Goal: Information Seeking & Learning: Understand process/instructions

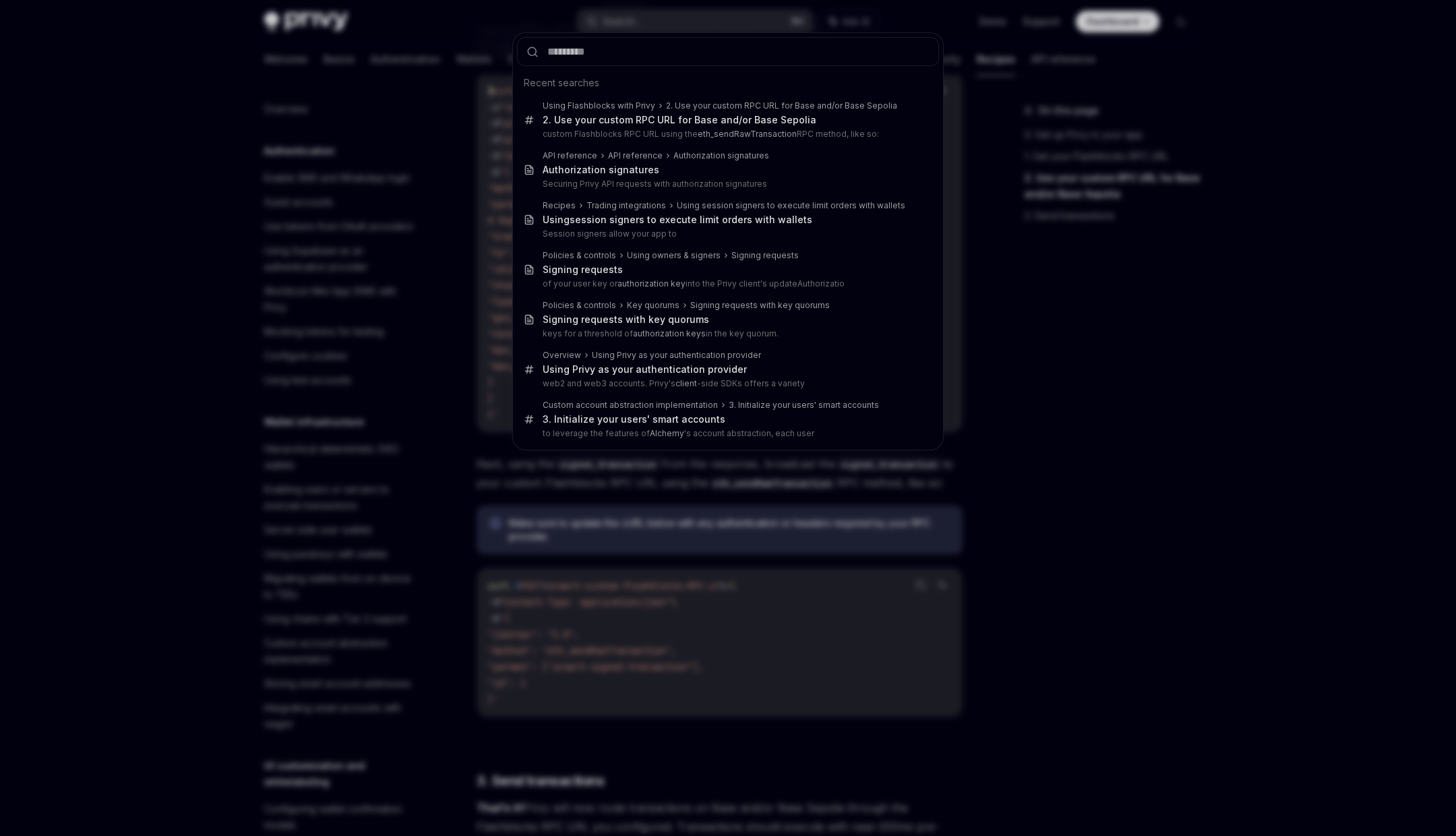
scroll to position [1587, 0]
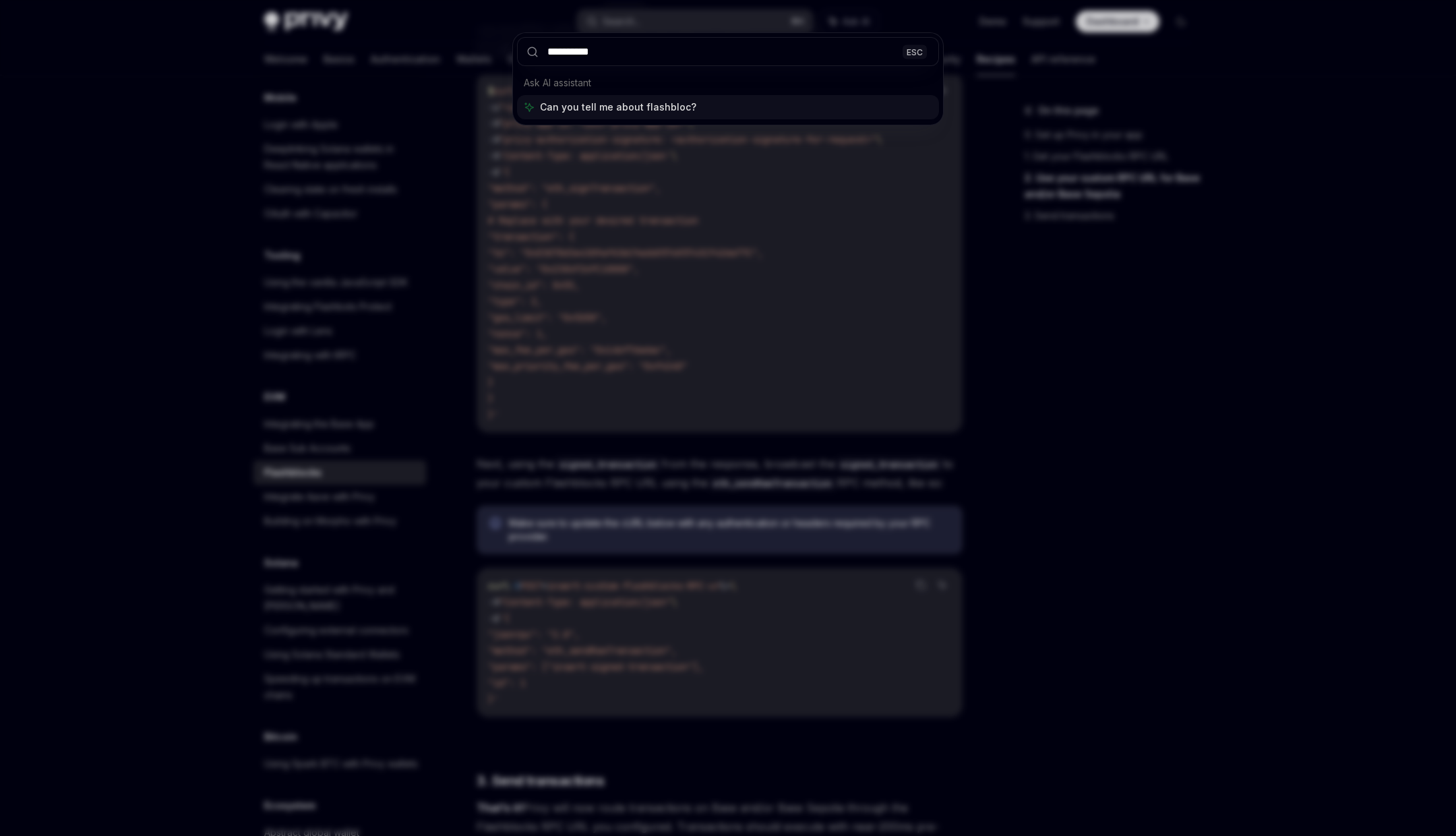
type input "**********"
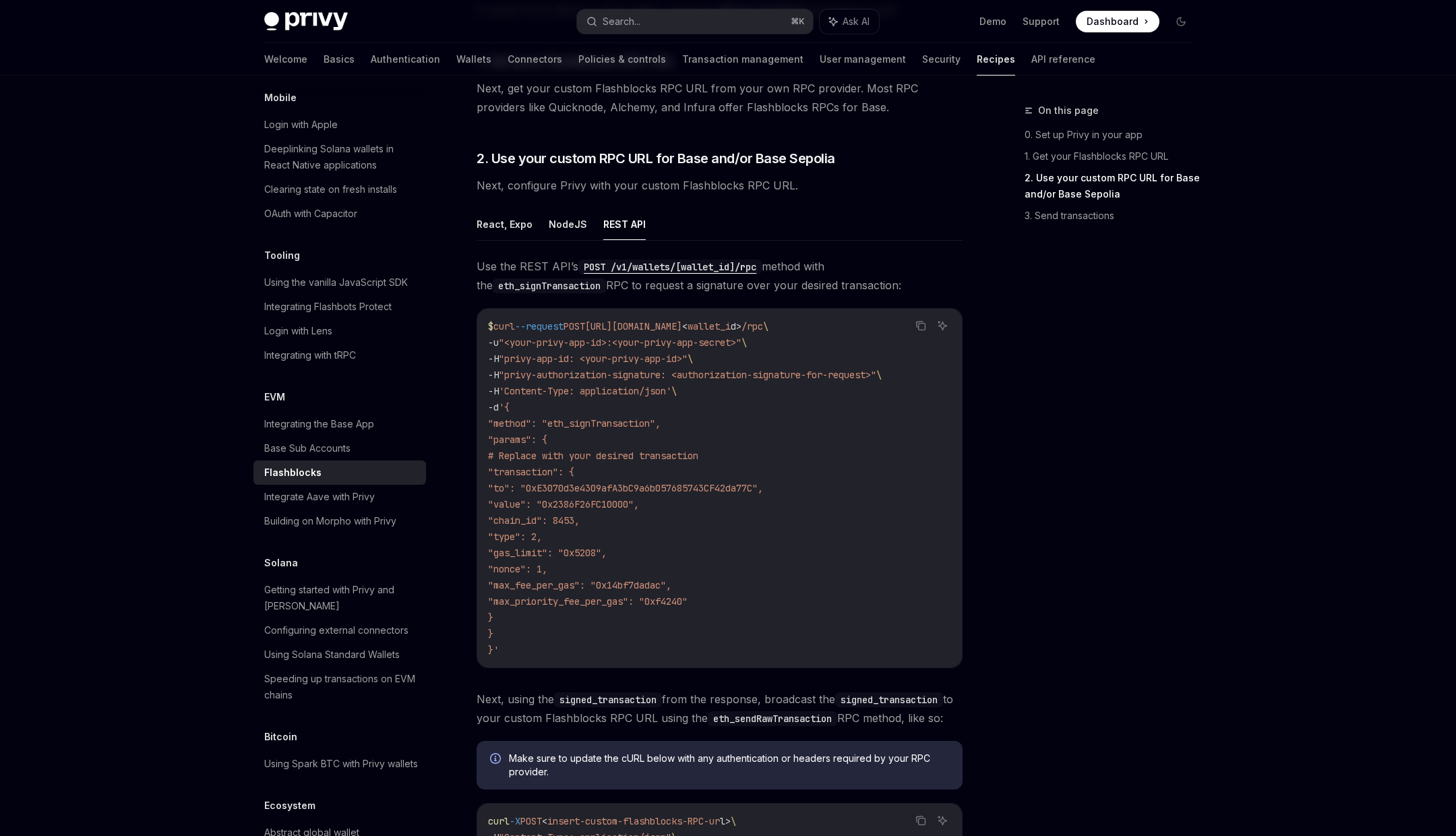
scroll to position [511, 0]
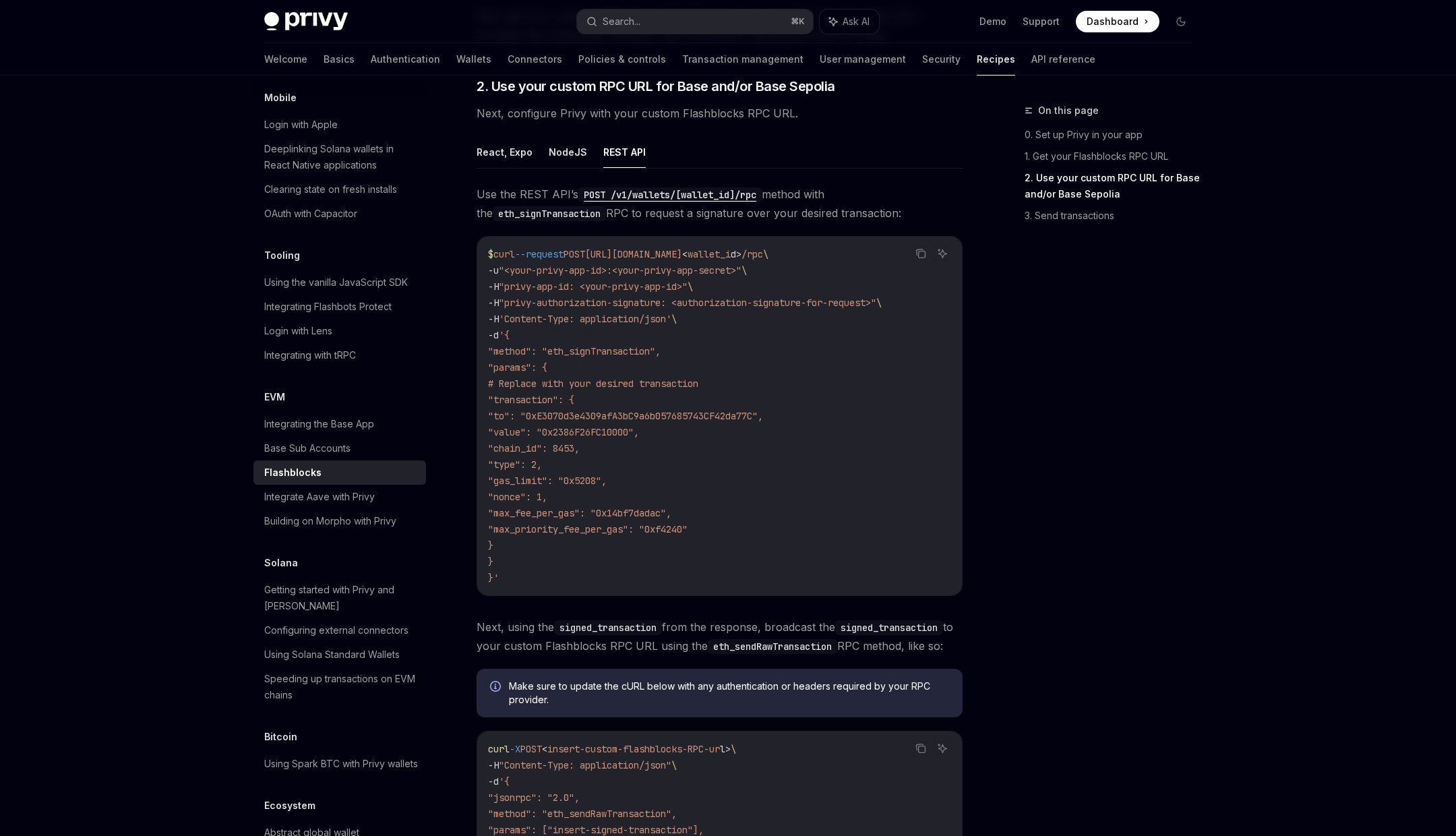
click at [619, 352] on span ""method": "eth_signTransaction"," at bounding box center [574, 351] width 173 height 13
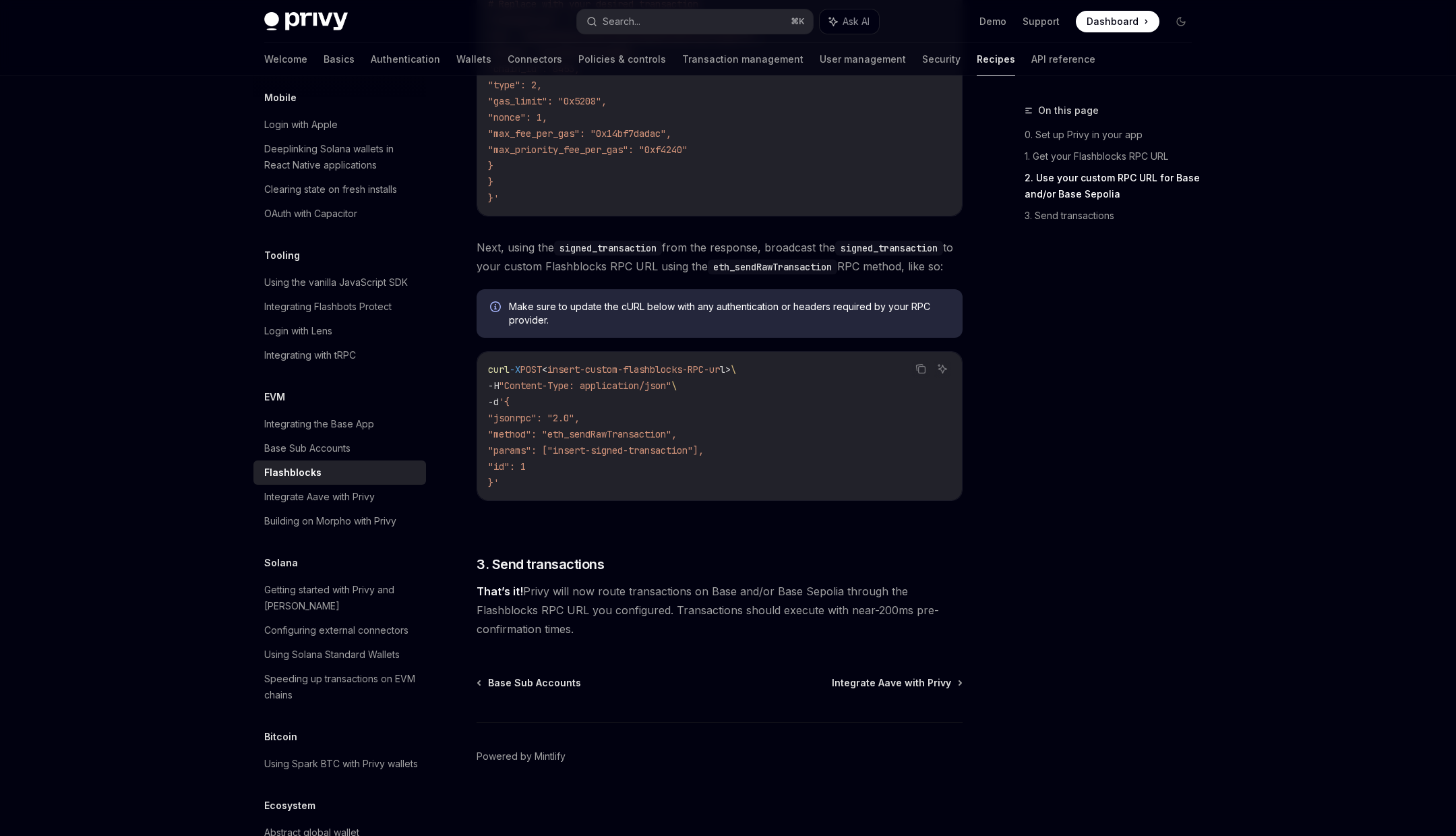
scroll to position [889, 0]
click at [597, 436] on span ""method": "eth_sendRawTransaction"," at bounding box center [583, 436] width 189 height 13
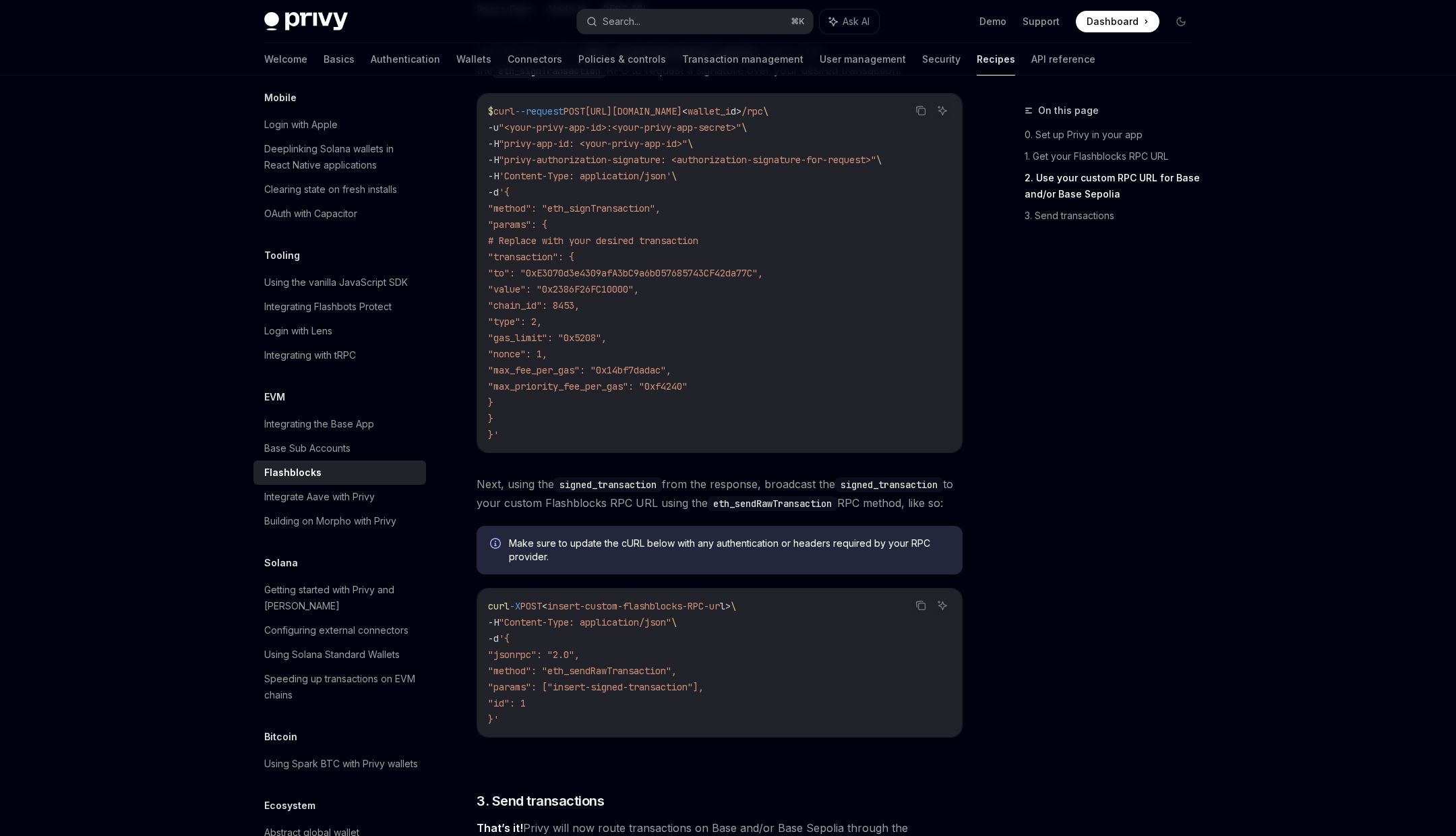
scroll to position [641, 0]
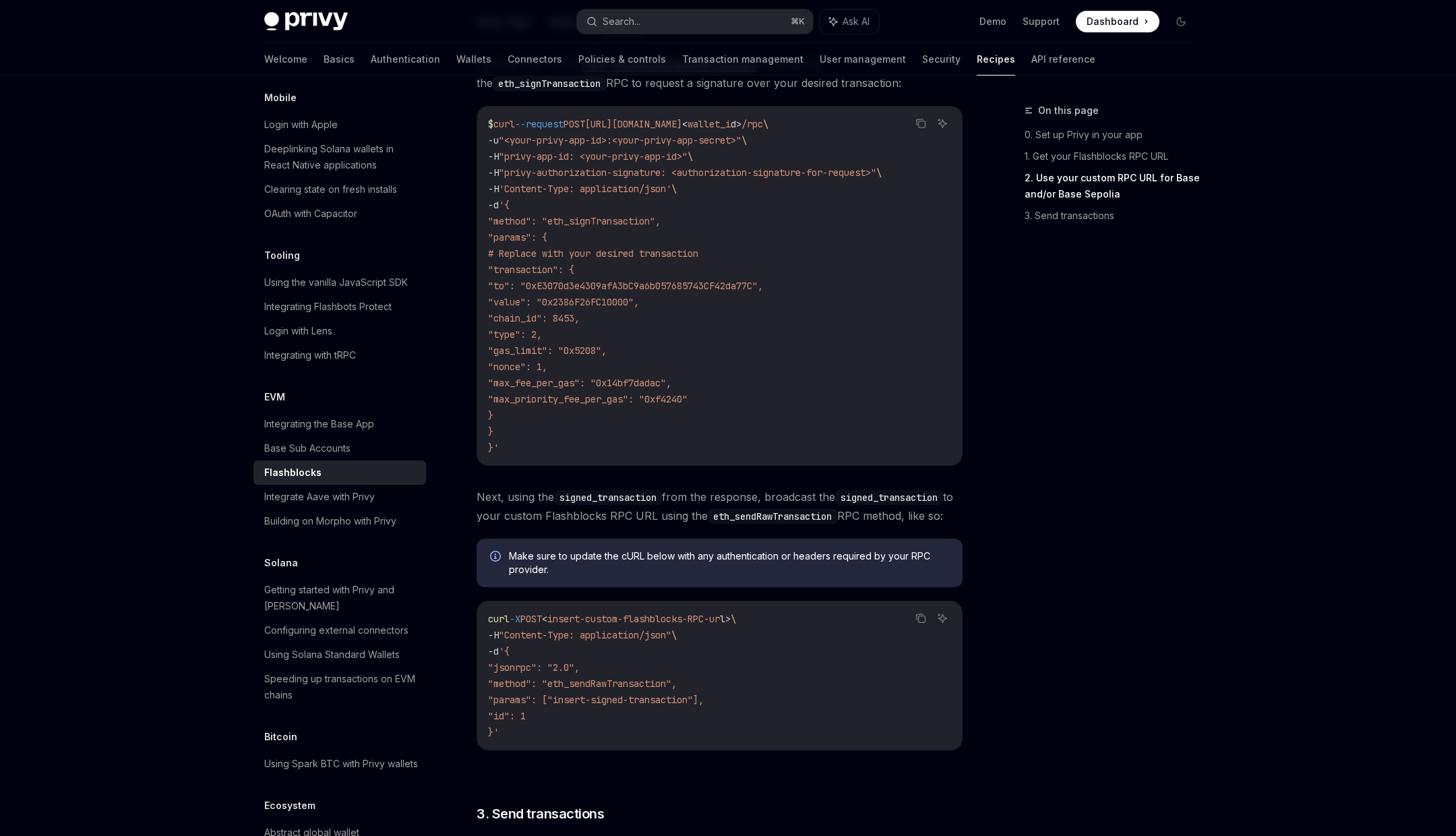
drag, startPoint x: 536, startPoint y: 267, endPoint x: 551, endPoint y: 413, distance: 146.8
click at [551, 413] on code "$ curl --request POST [URL][DOMAIN_NAME] < wallet_i d > /rpc \ -u "<your-privy-…" at bounding box center [720, 286] width 463 height 340
click at [748, 359] on code "$ curl --request POST [URL][DOMAIN_NAME] < wallet_i d > /rpc \ -u "<your-privy-…" at bounding box center [720, 286] width 463 height 340
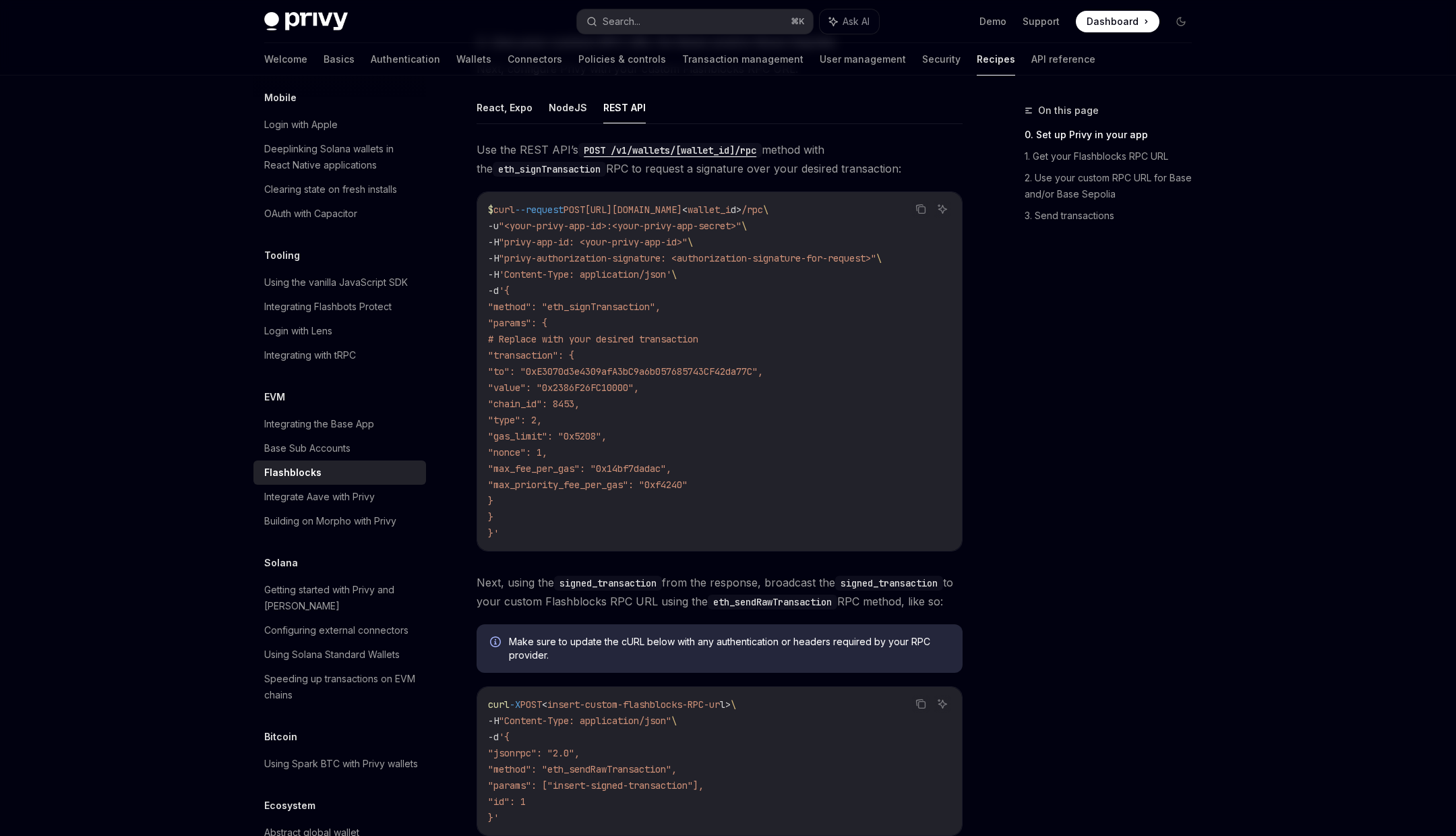
scroll to position [0, 0]
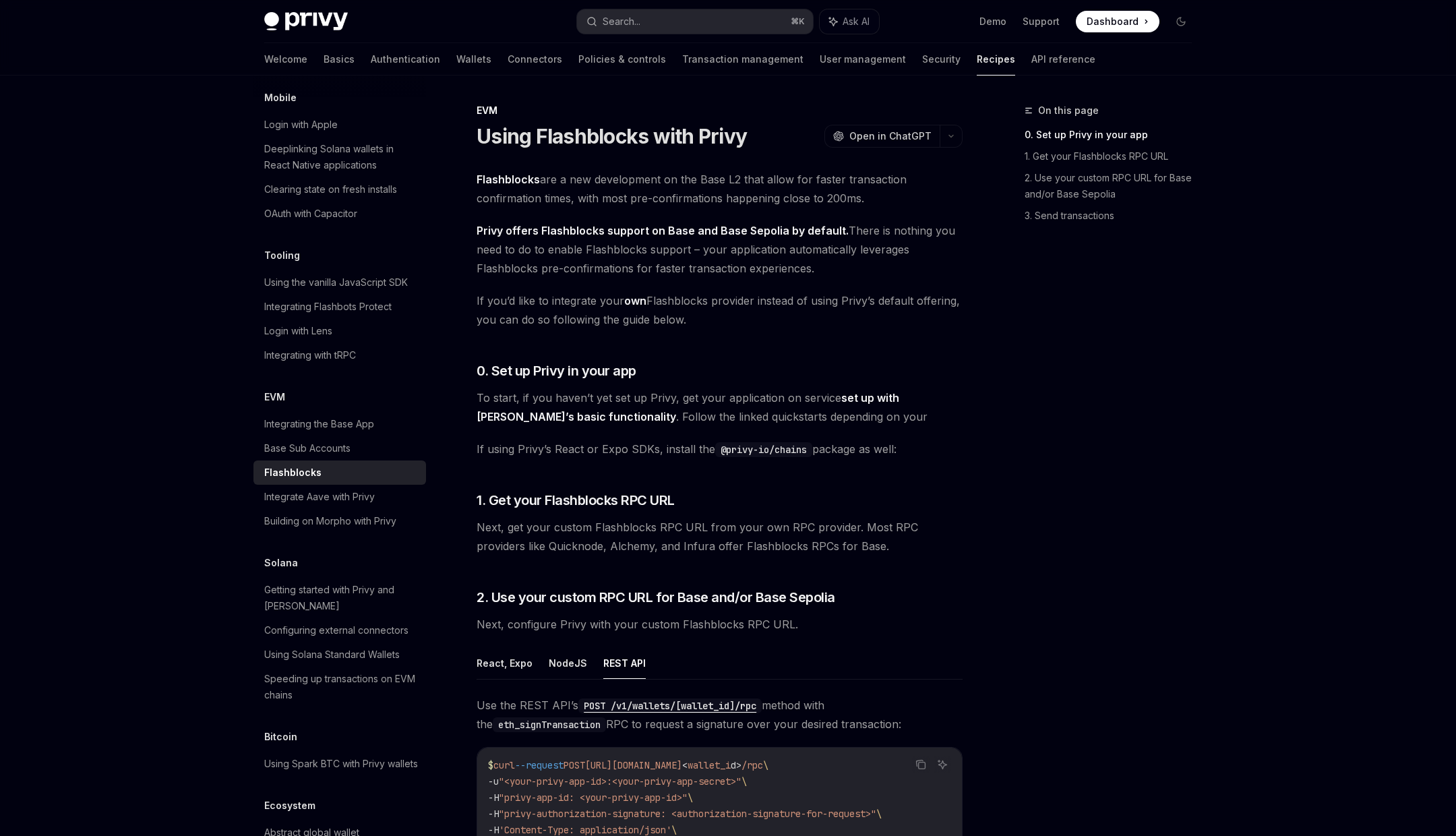
click at [308, 464] on div "Flashblocks" at bounding box center [293, 472] width 58 height 16
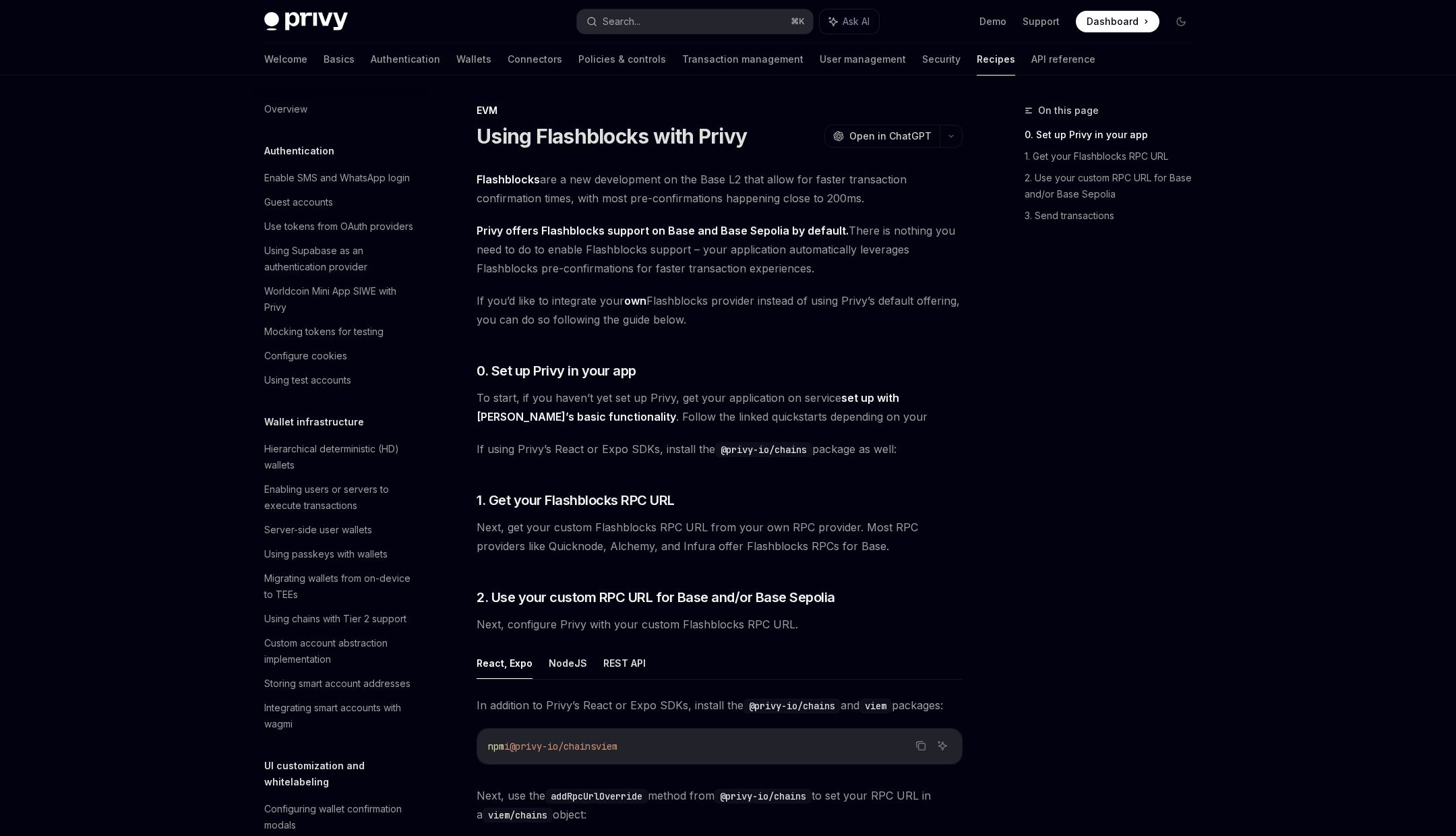
scroll to position [1587, 0]
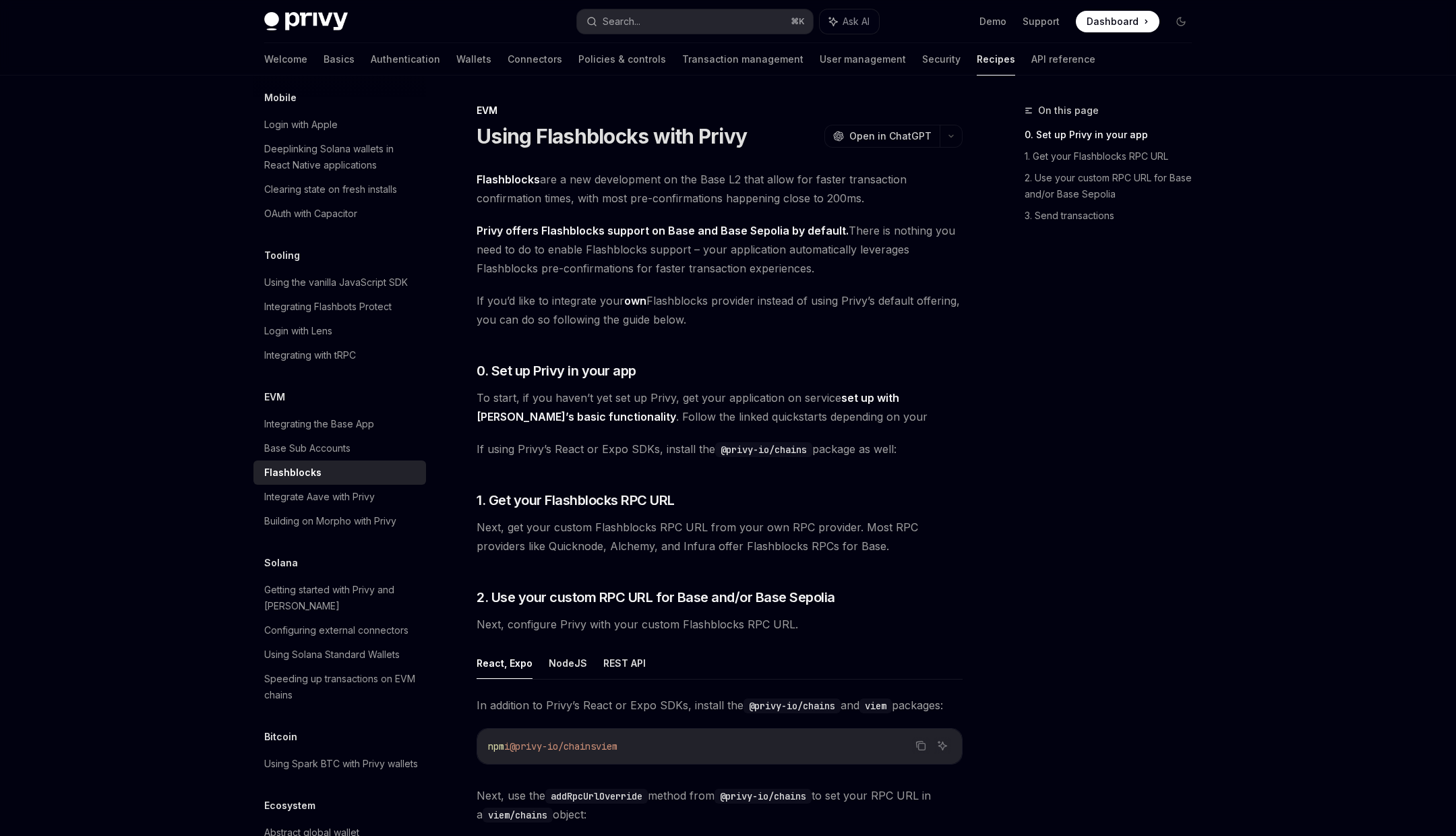
click at [488, 230] on strong "Privy offers Flashblocks support on Base and Base Sepolia by default." at bounding box center [663, 231] width 372 height 13
drag, startPoint x: 488, startPoint y: 230, endPoint x: 822, endPoint y: 233, distance: 334.0
click at [822, 233] on strong "Privy offers Flashblocks support on Base and Base Sepolia by default." at bounding box center [663, 231] width 372 height 13
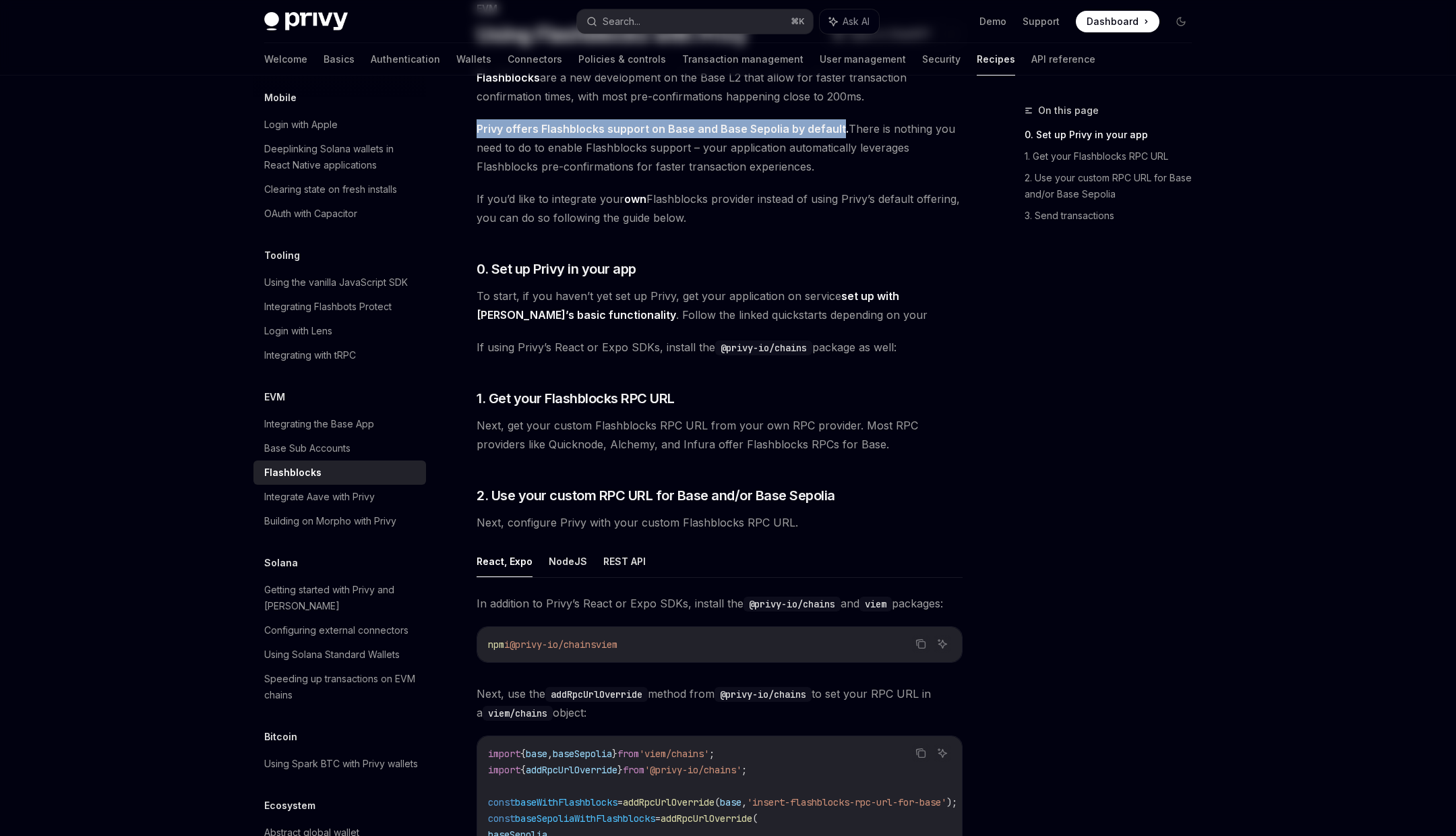
scroll to position [0, 0]
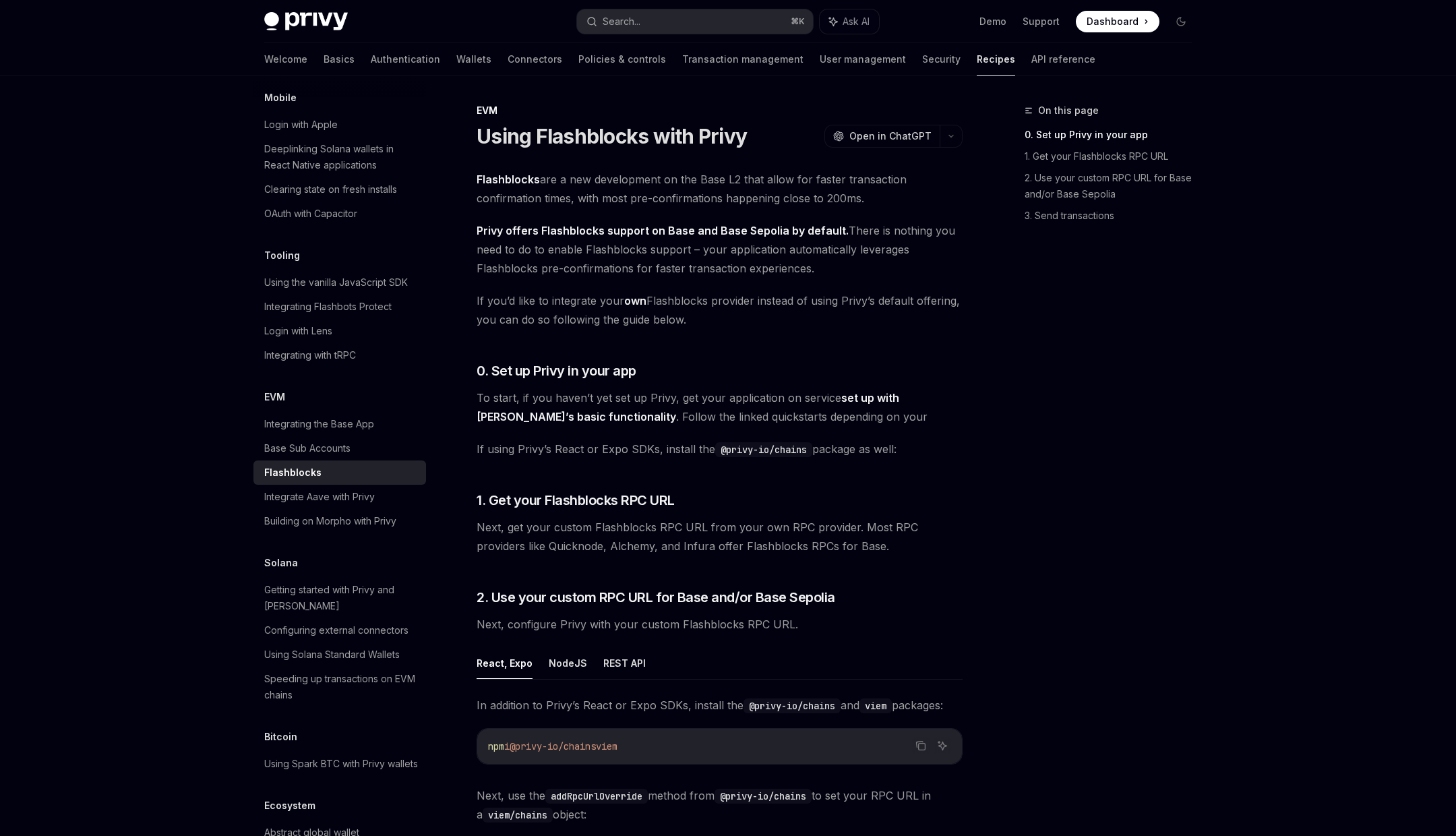
click at [489, 229] on strong "Privy offers Flashblocks support on Base and Base Sepolia by default." at bounding box center [663, 231] width 372 height 13
drag, startPoint x: 489, startPoint y: 229, endPoint x: 816, endPoint y: 231, distance: 327.0
click at [818, 232] on strong "Privy offers Flashblocks support on Base and Base Sepolia by default." at bounding box center [663, 231] width 372 height 13
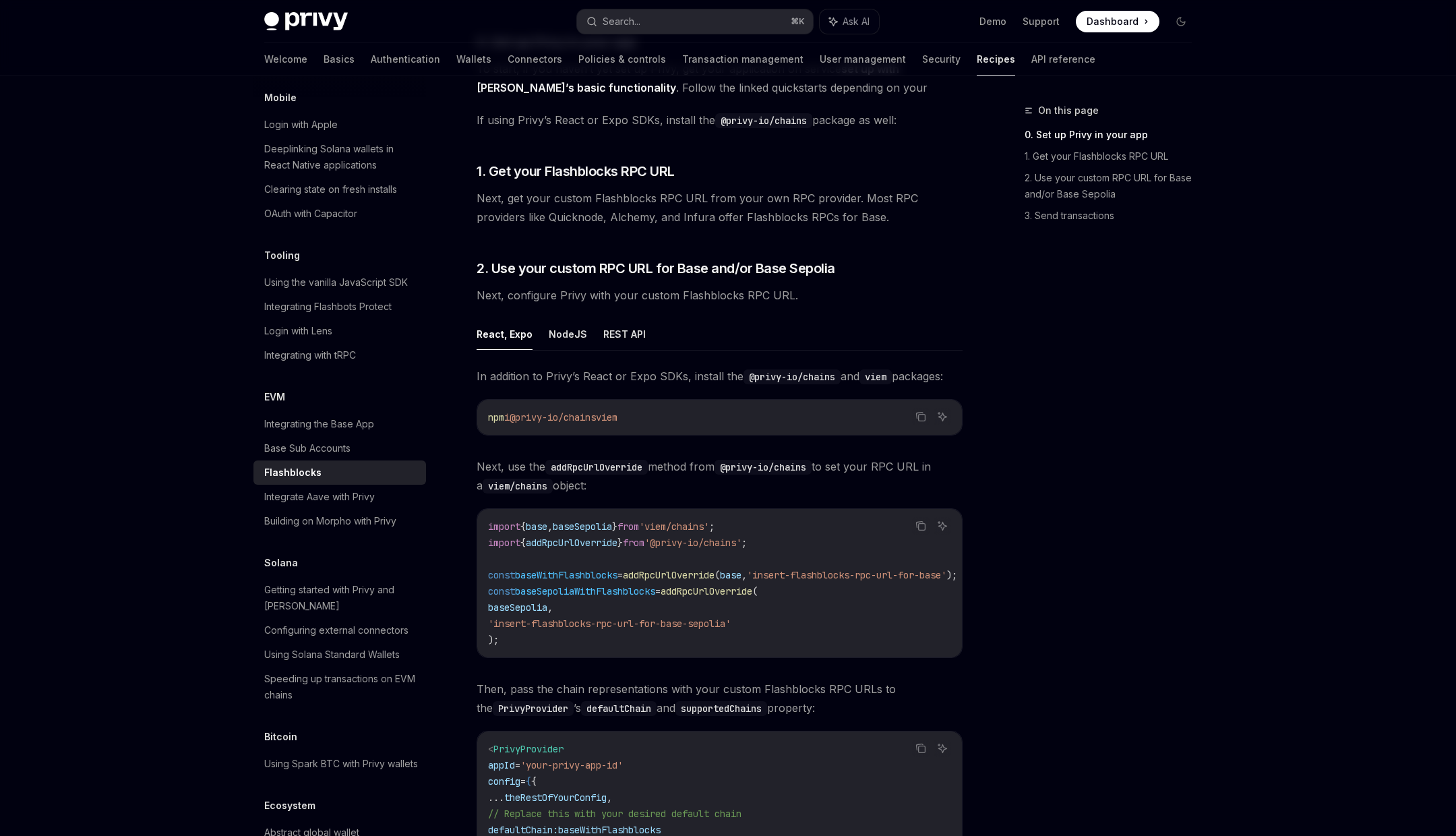
scroll to position [354, 0]
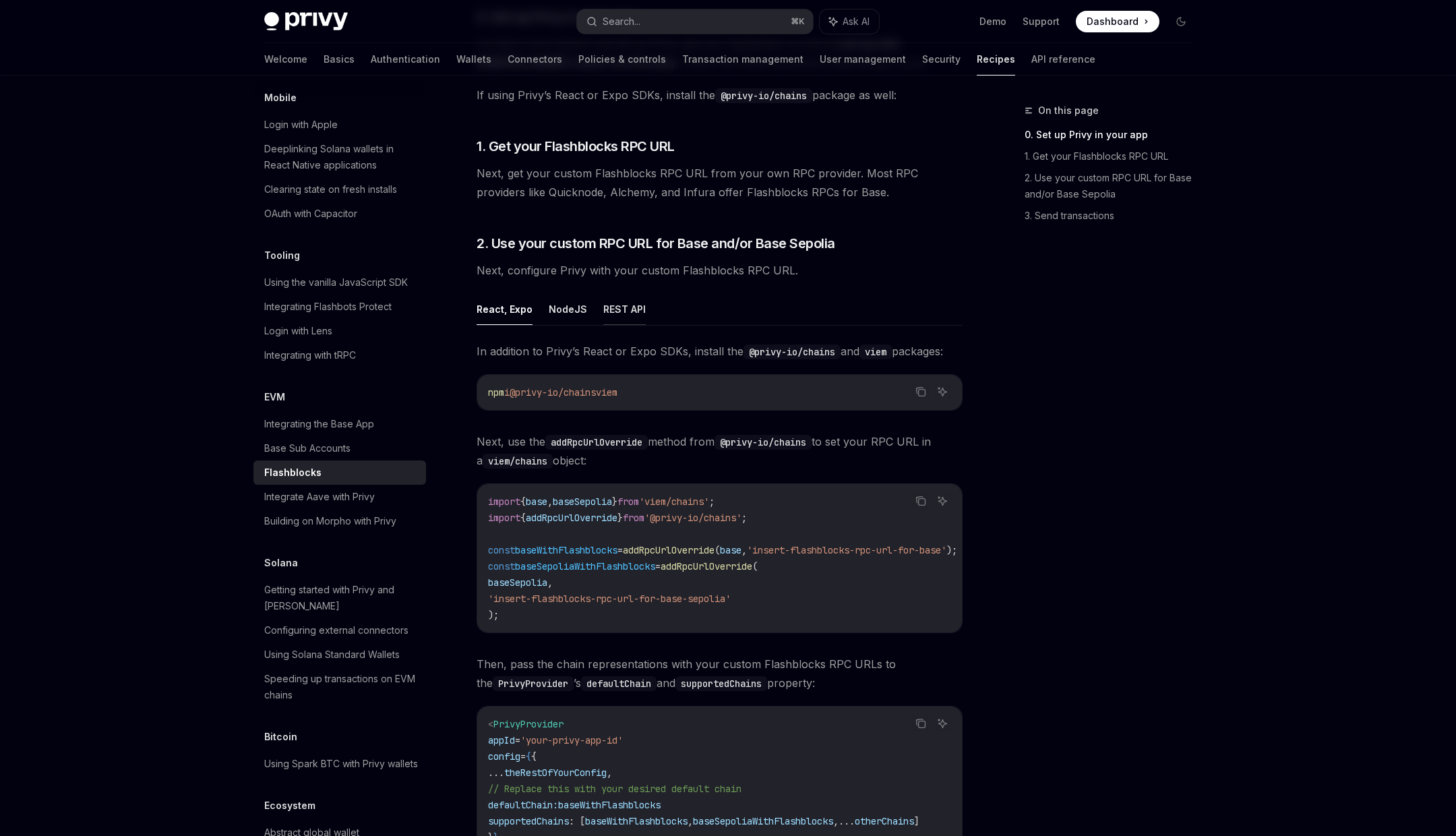
click at [611, 314] on button "REST API" at bounding box center [624, 309] width 43 height 32
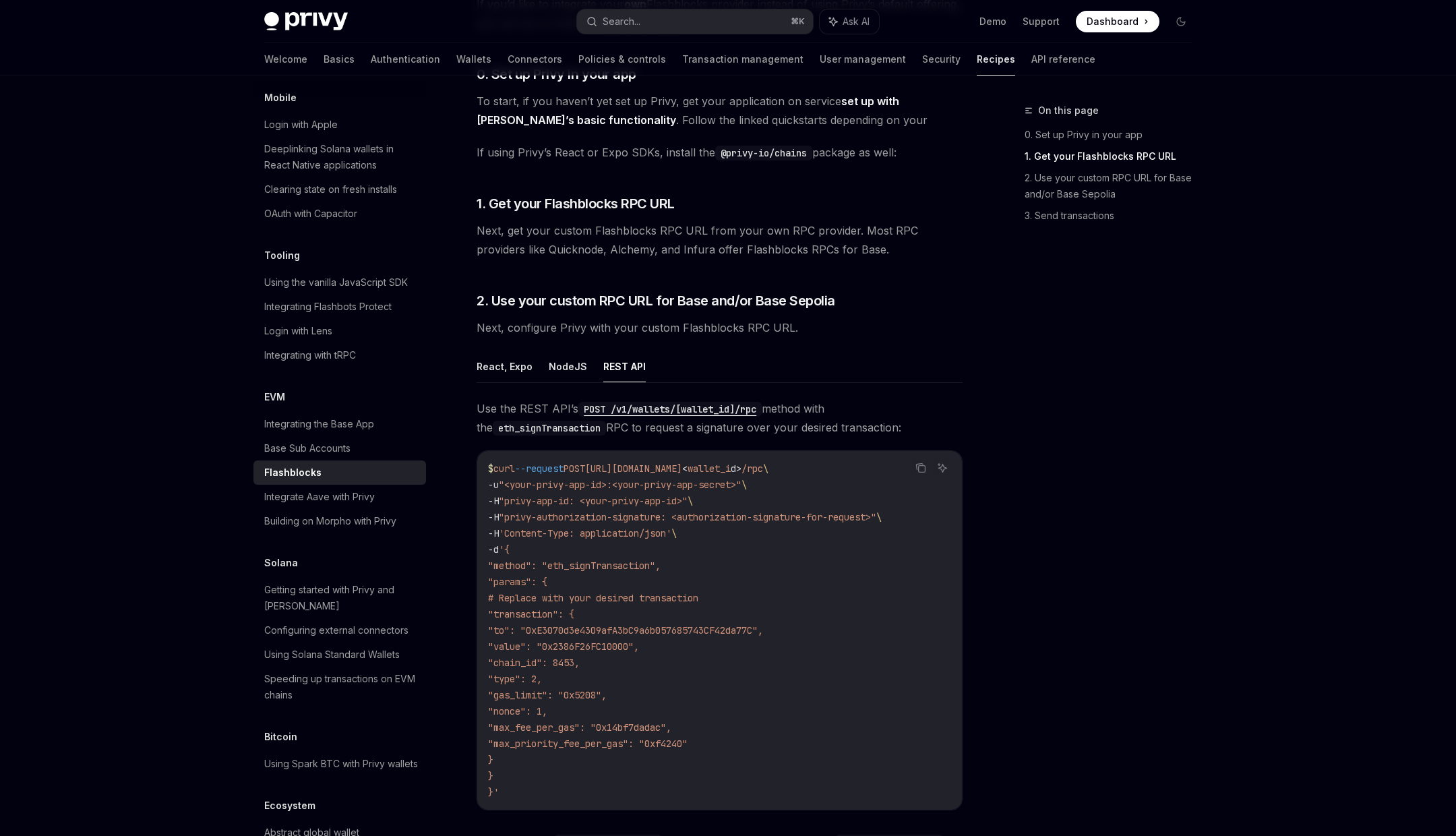
scroll to position [223, 0]
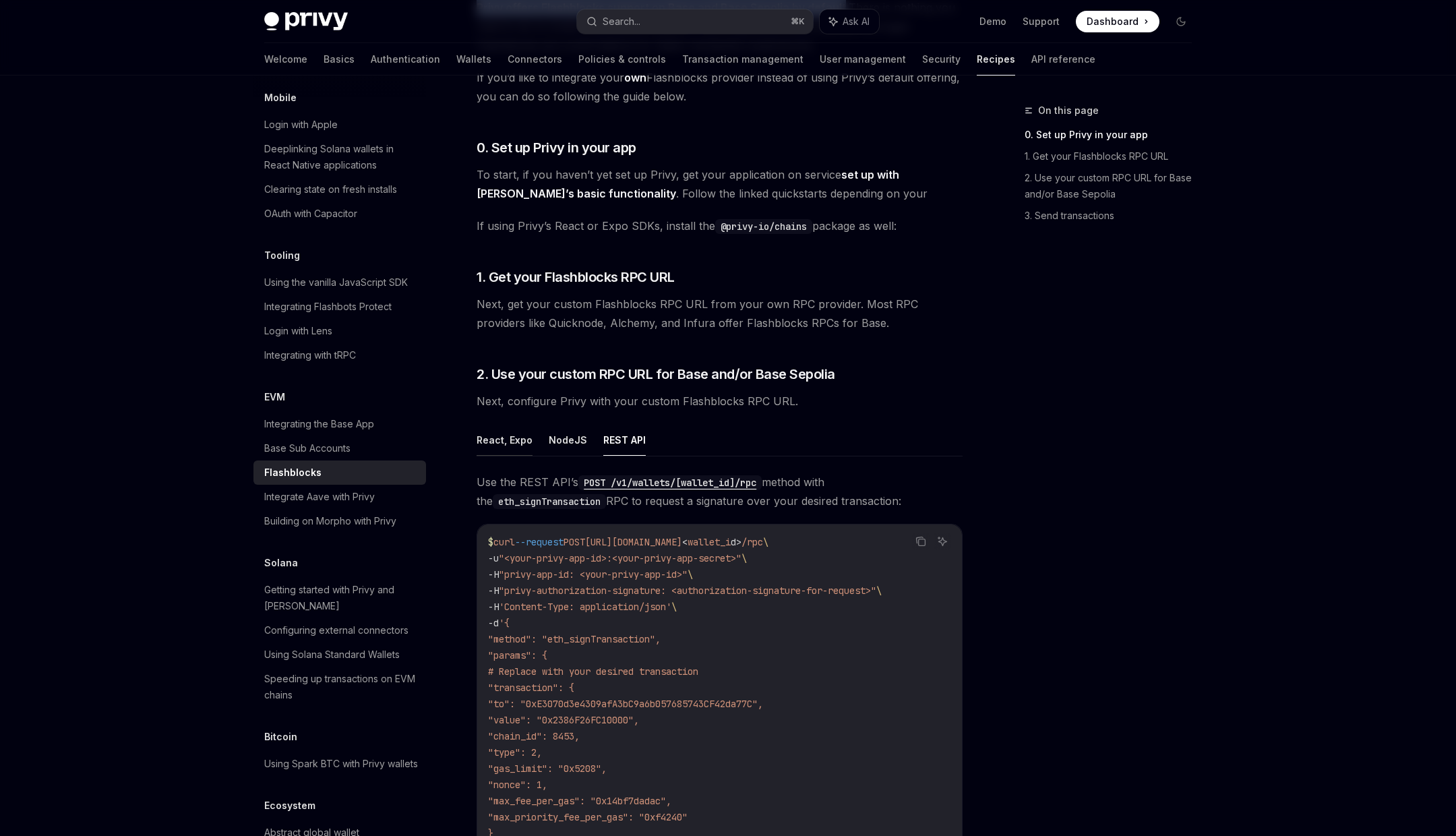
click at [516, 435] on button "React, Expo" at bounding box center [504, 440] width 56 height 32
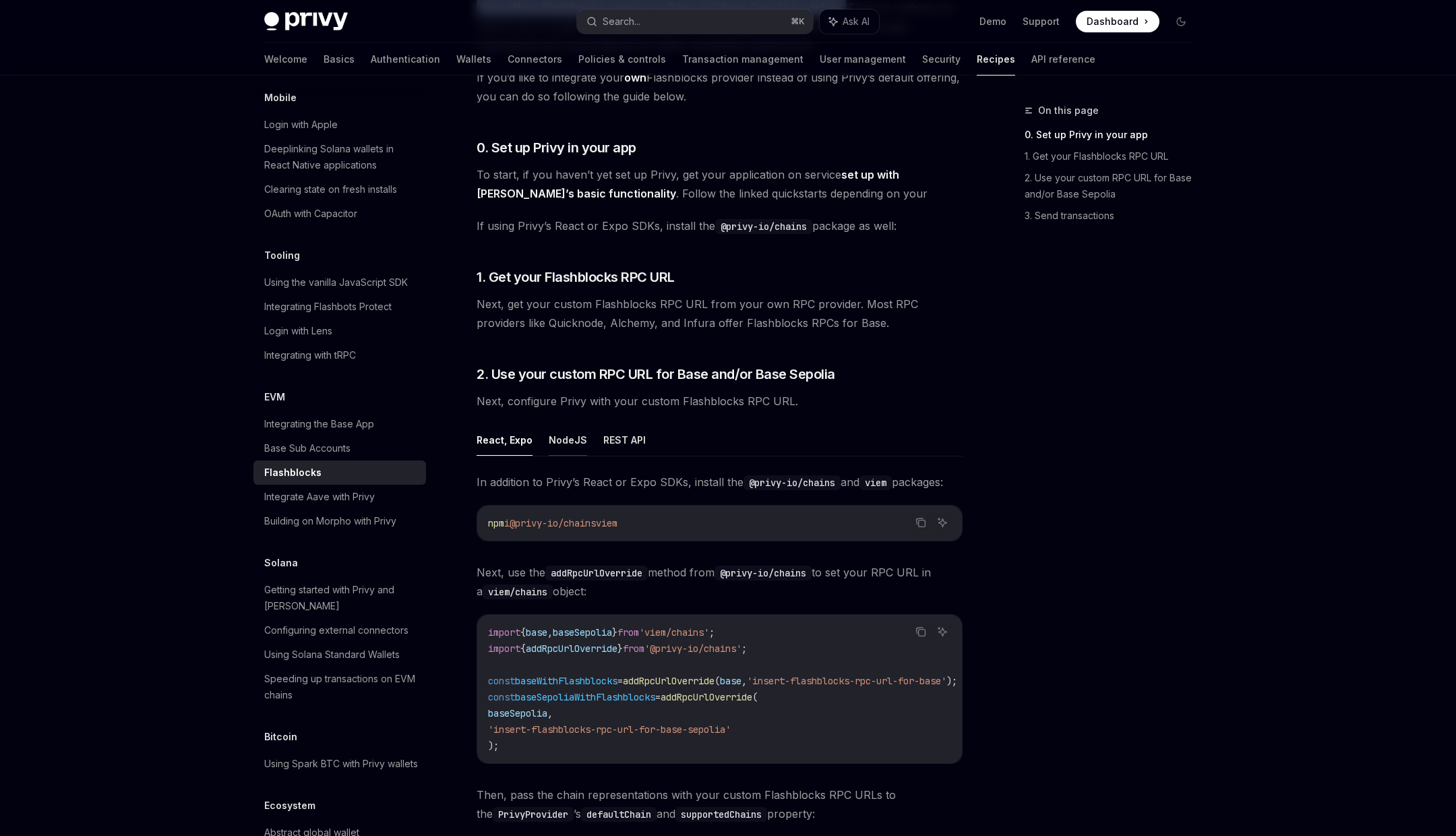
click at [562, 439] on button "NodeJS" at bounding box center [568, 440] width 38 height 32
type textarea "*"
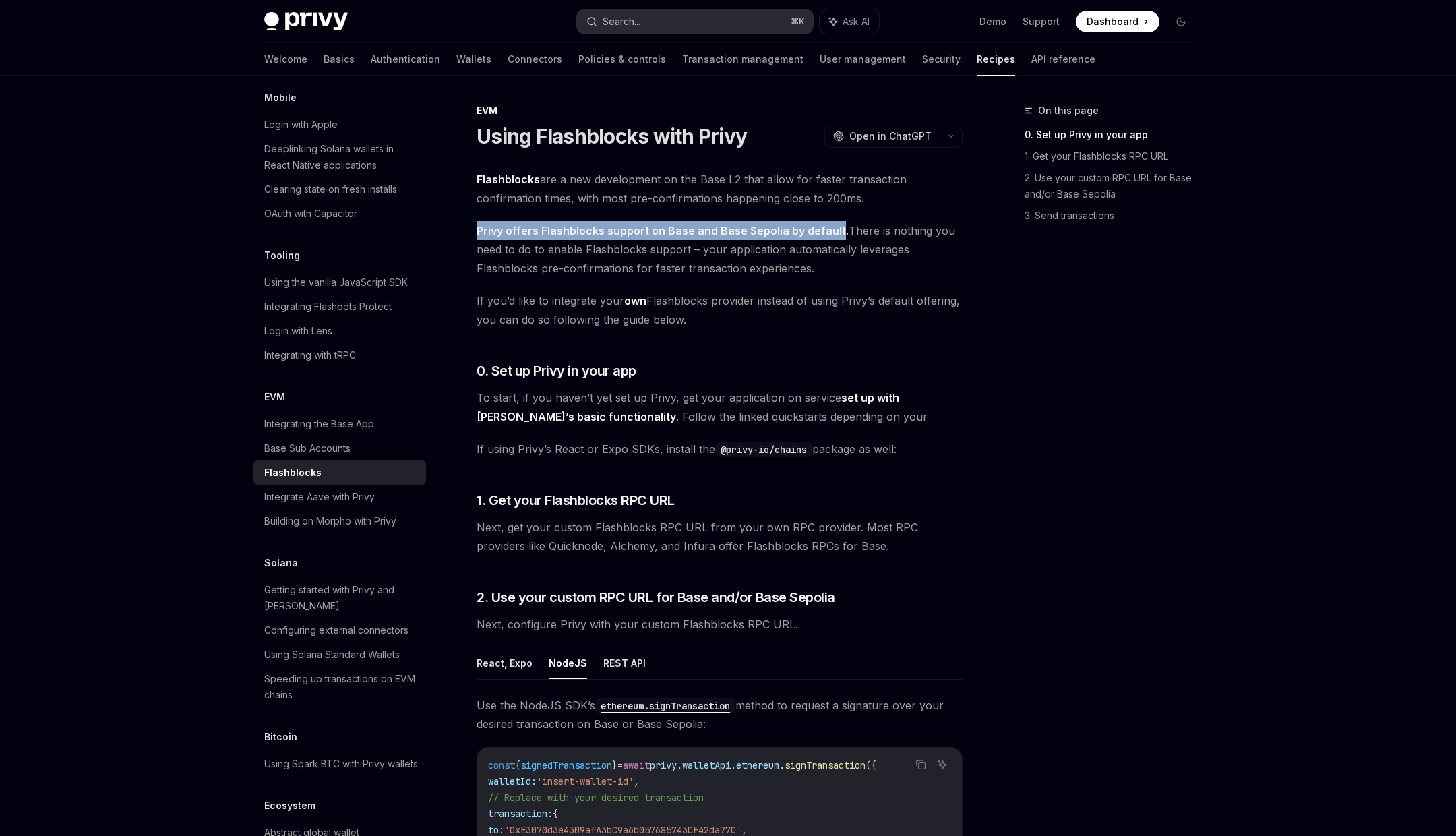
click at [637, 22] on div "Search..." at bounding box center [621, 21] width 38 height 16
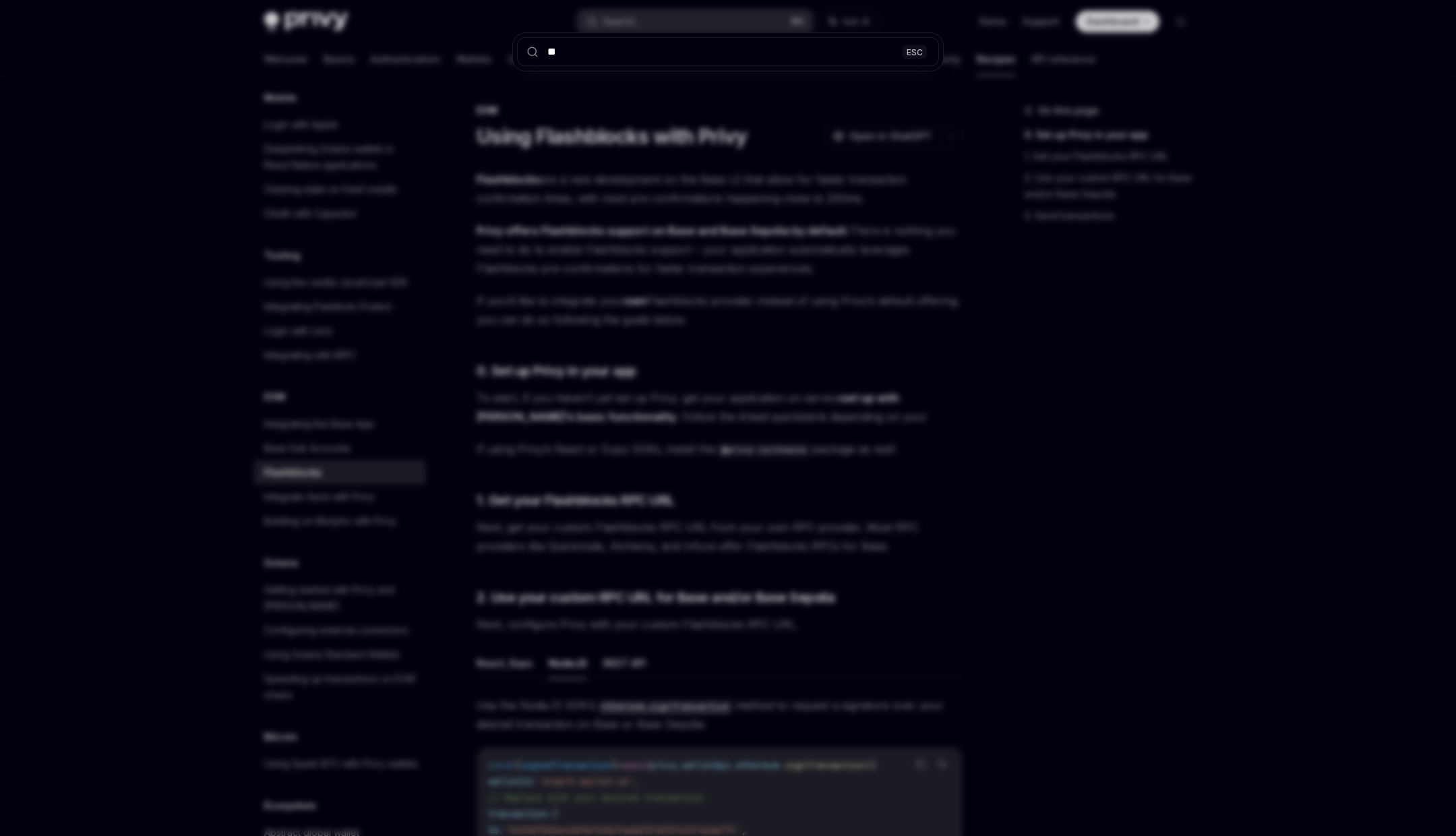
type input "***"
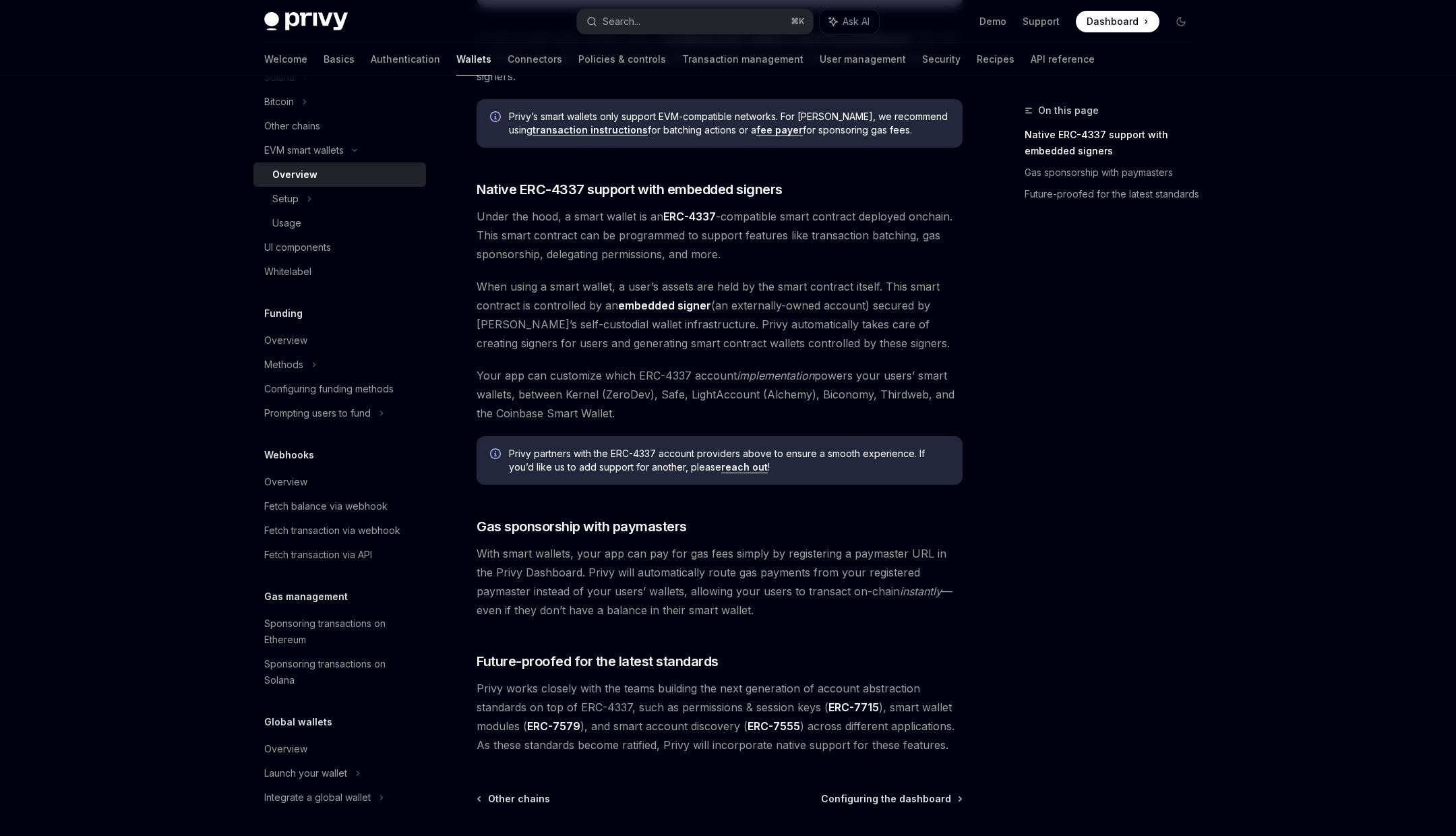
scroll to position [778, 0]
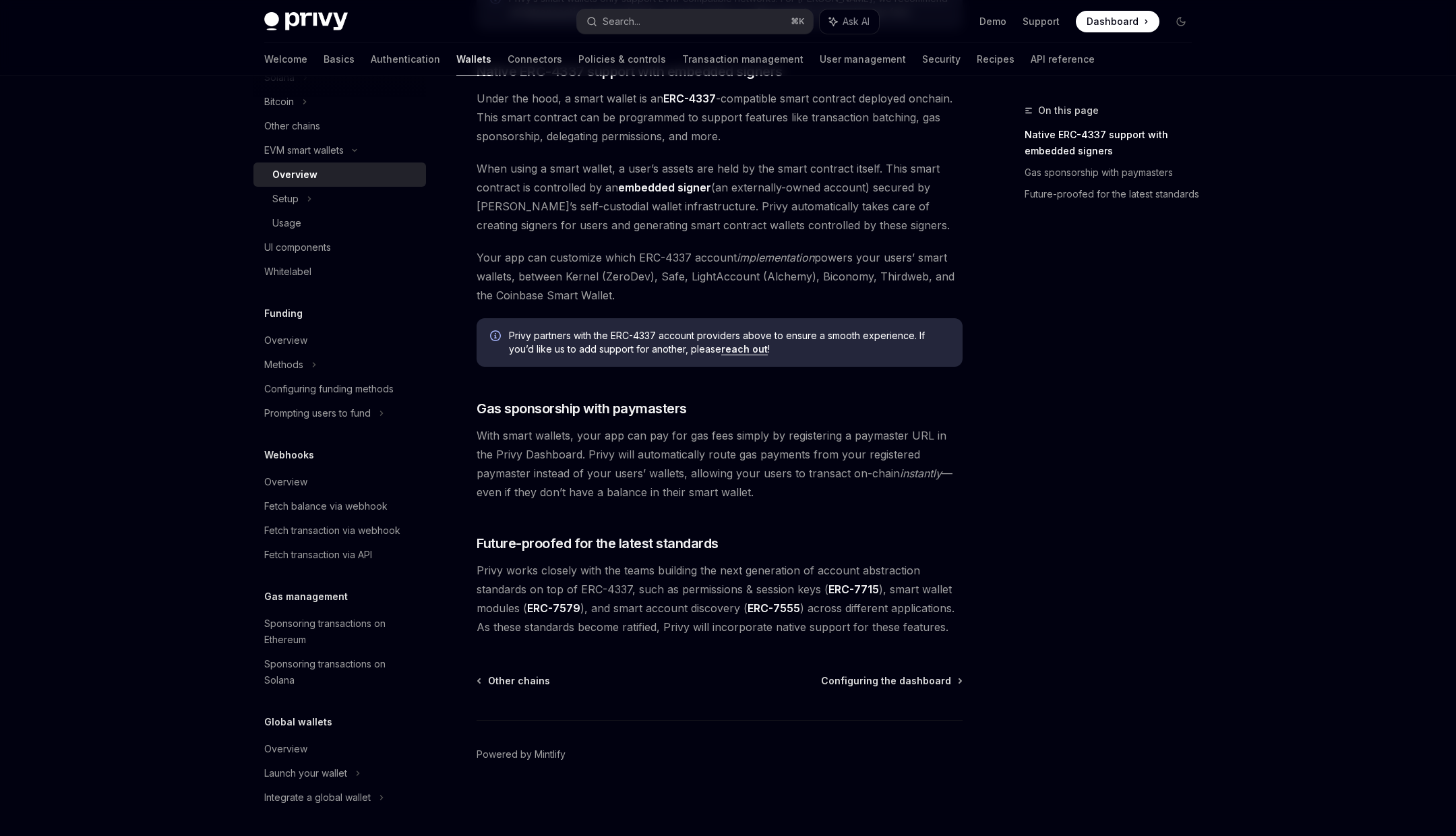
click at [869, 687] on div "Other chains Configuring the dashboard Powered by Mintlify" at bounding box center [720, 756] width 486 height 163
click at [882, 682] on span "Configuring the dashboard" at bounding box center [887, 681] width 130 height 13
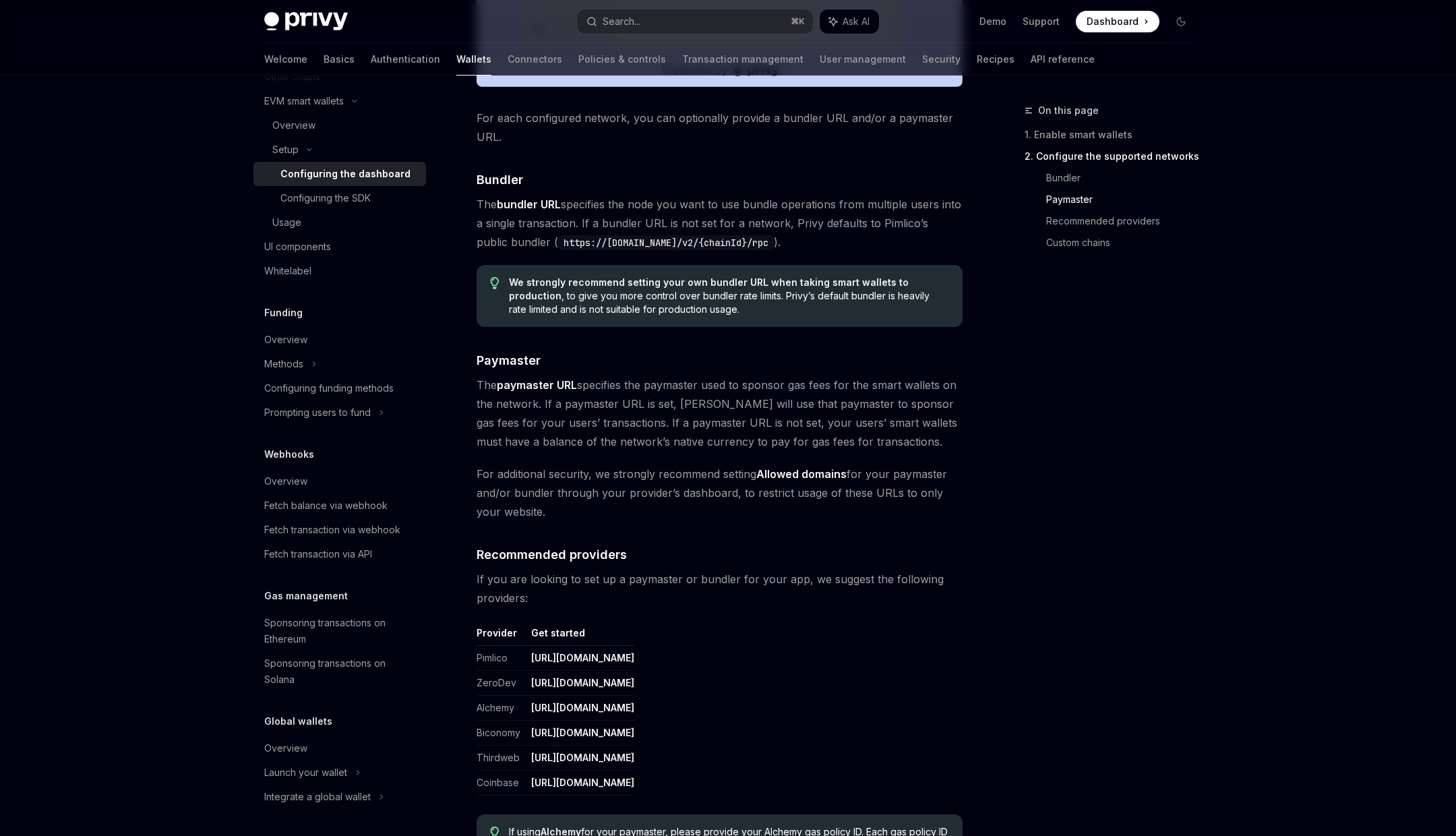
scroll to position [1562, 0]
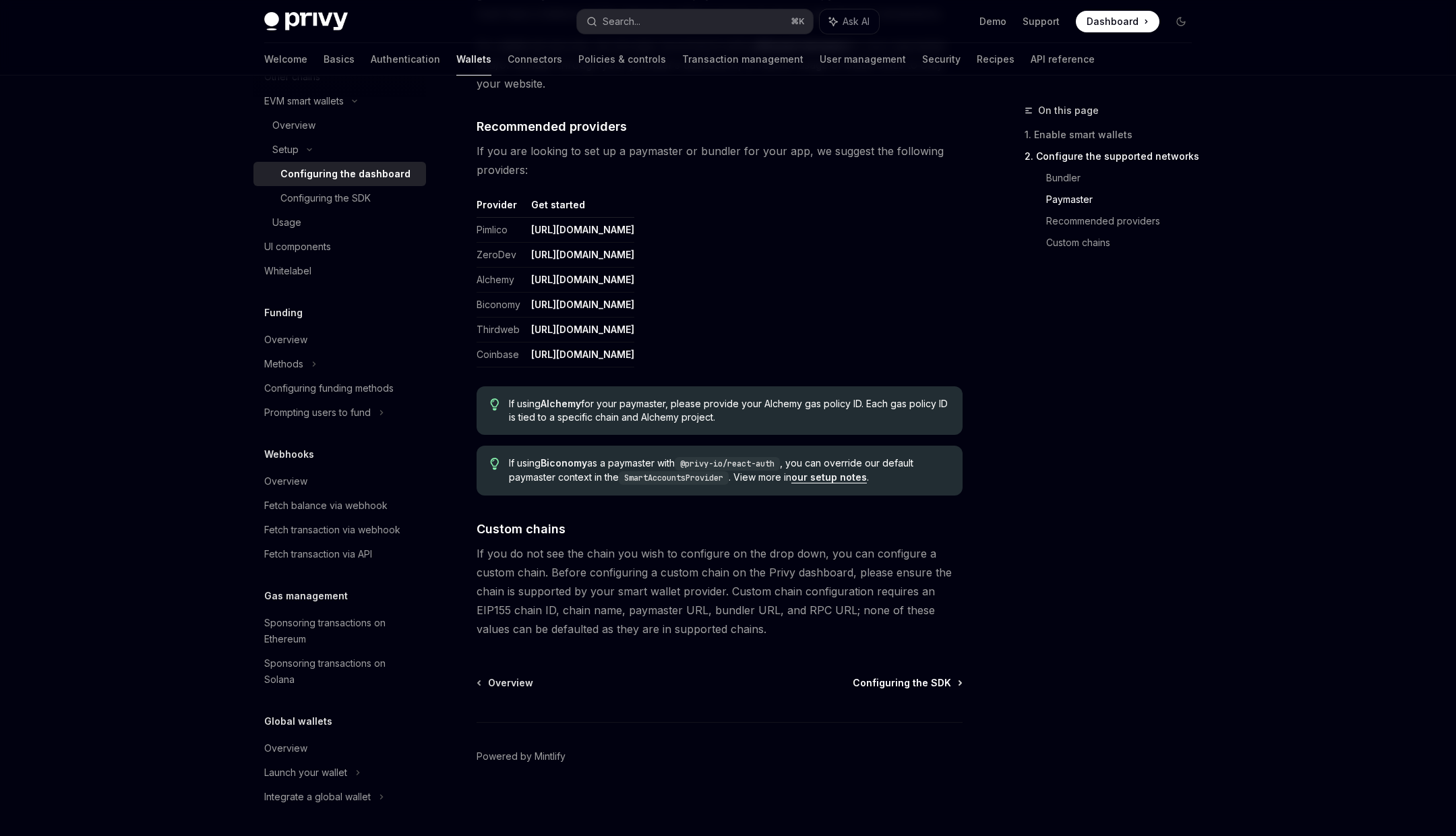
click at [875, 681] on span "Configuring the SDK" at bounding box center [902, 683] width 99 height 13
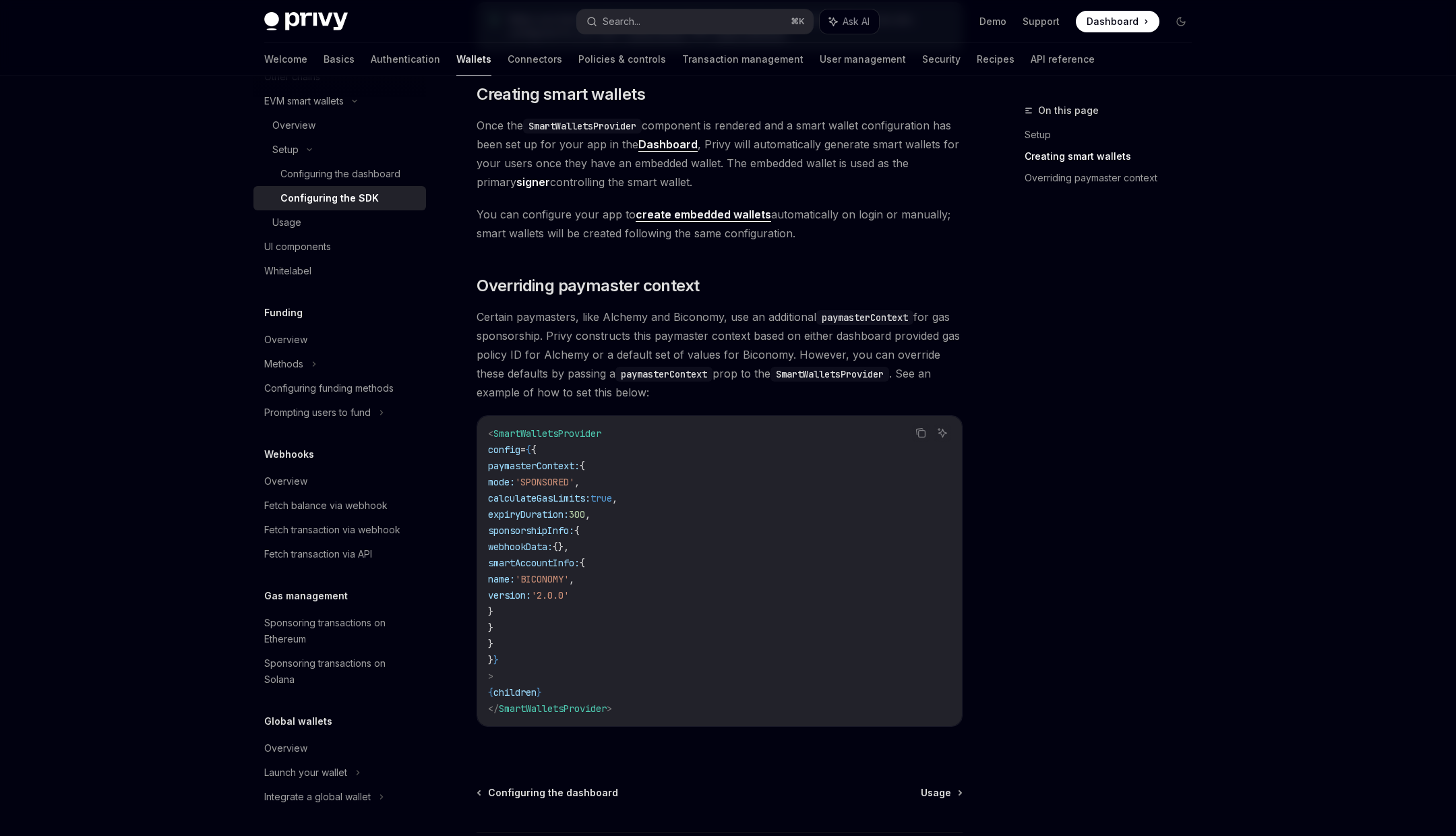
scroll to position [917, 0]
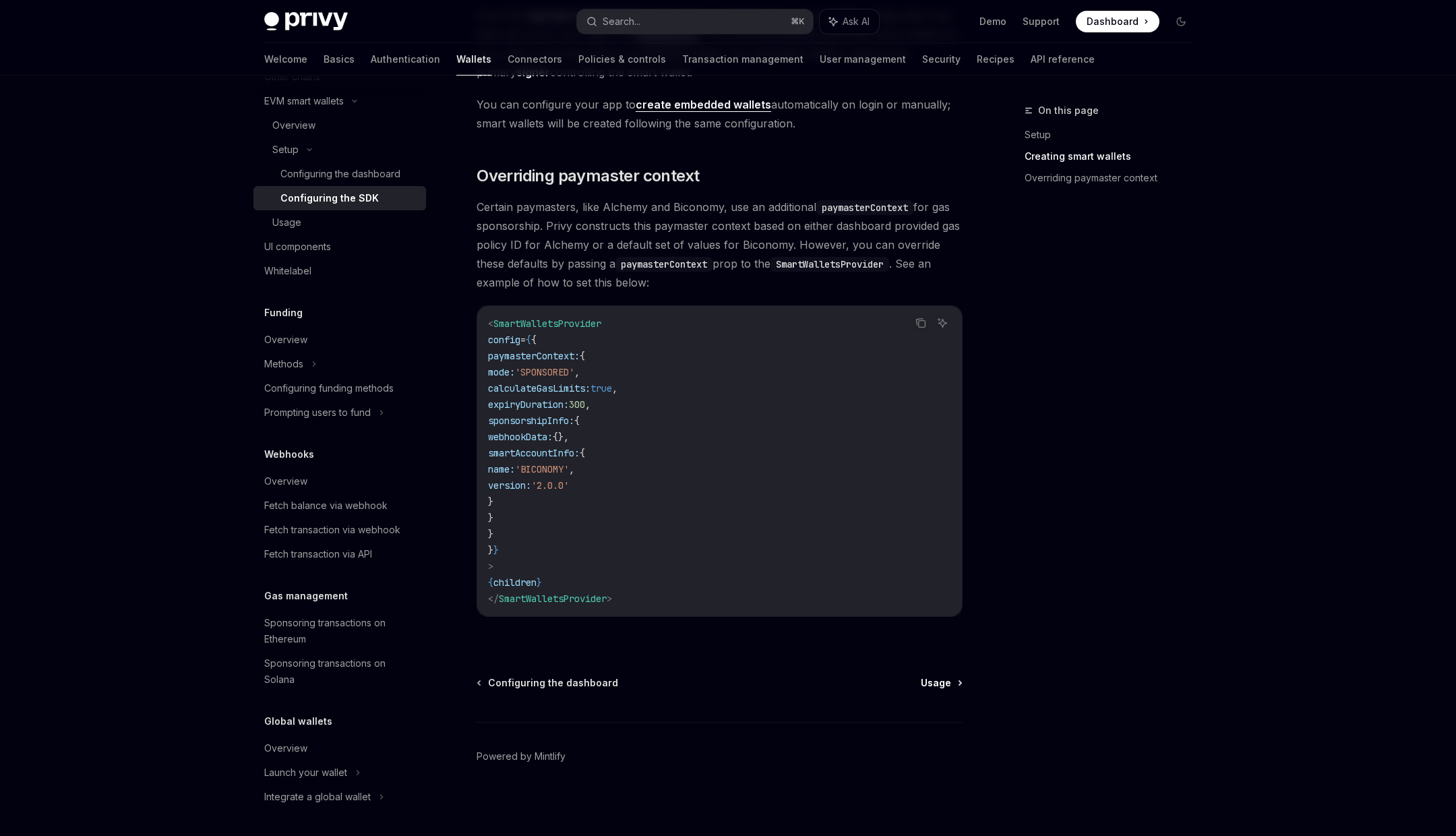
click at [941, 681] on span "Usage" at bounding box center [936, 683] width 30 height 13
type textarea "*"
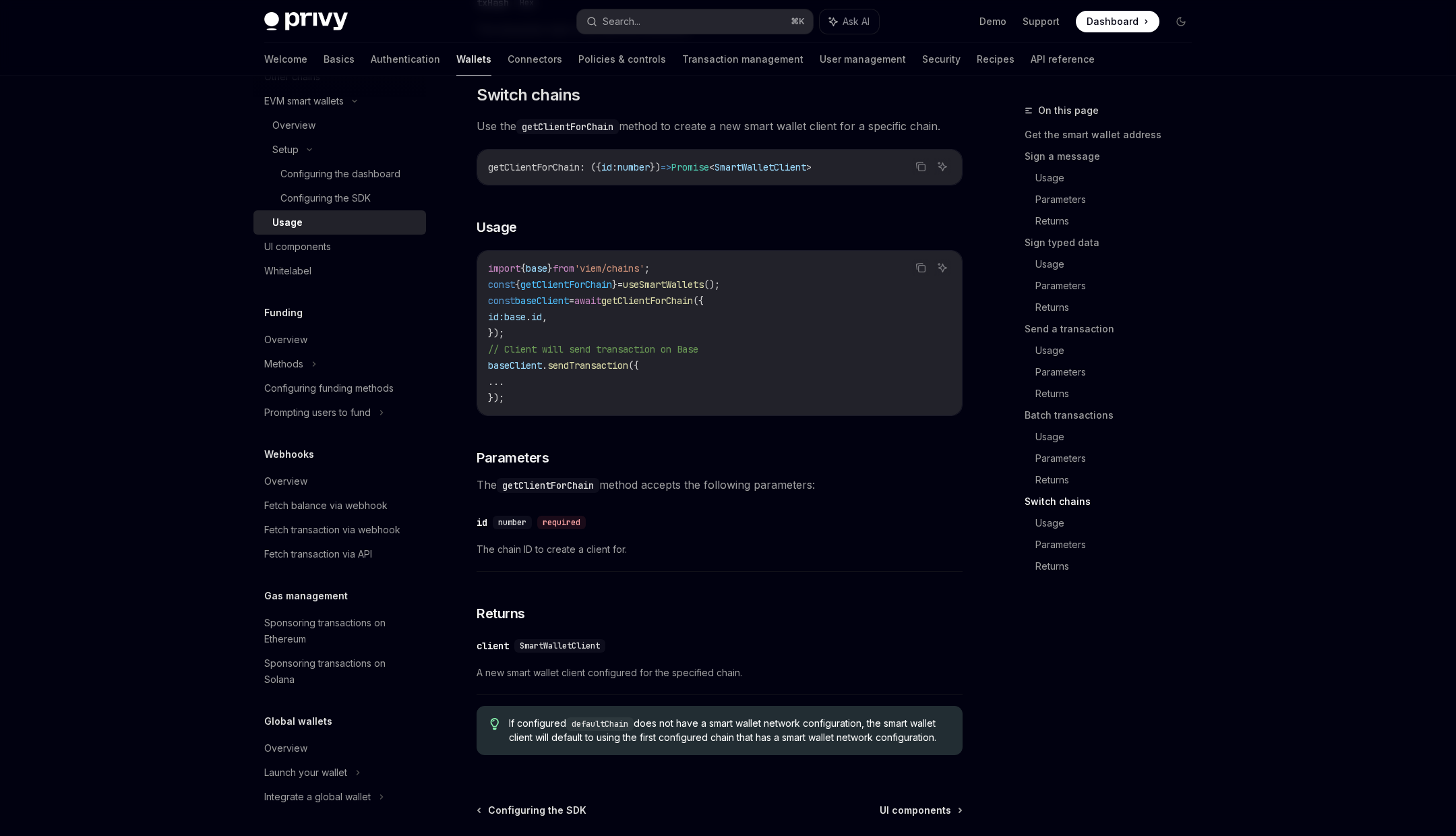
scroll to position [3721, 0]
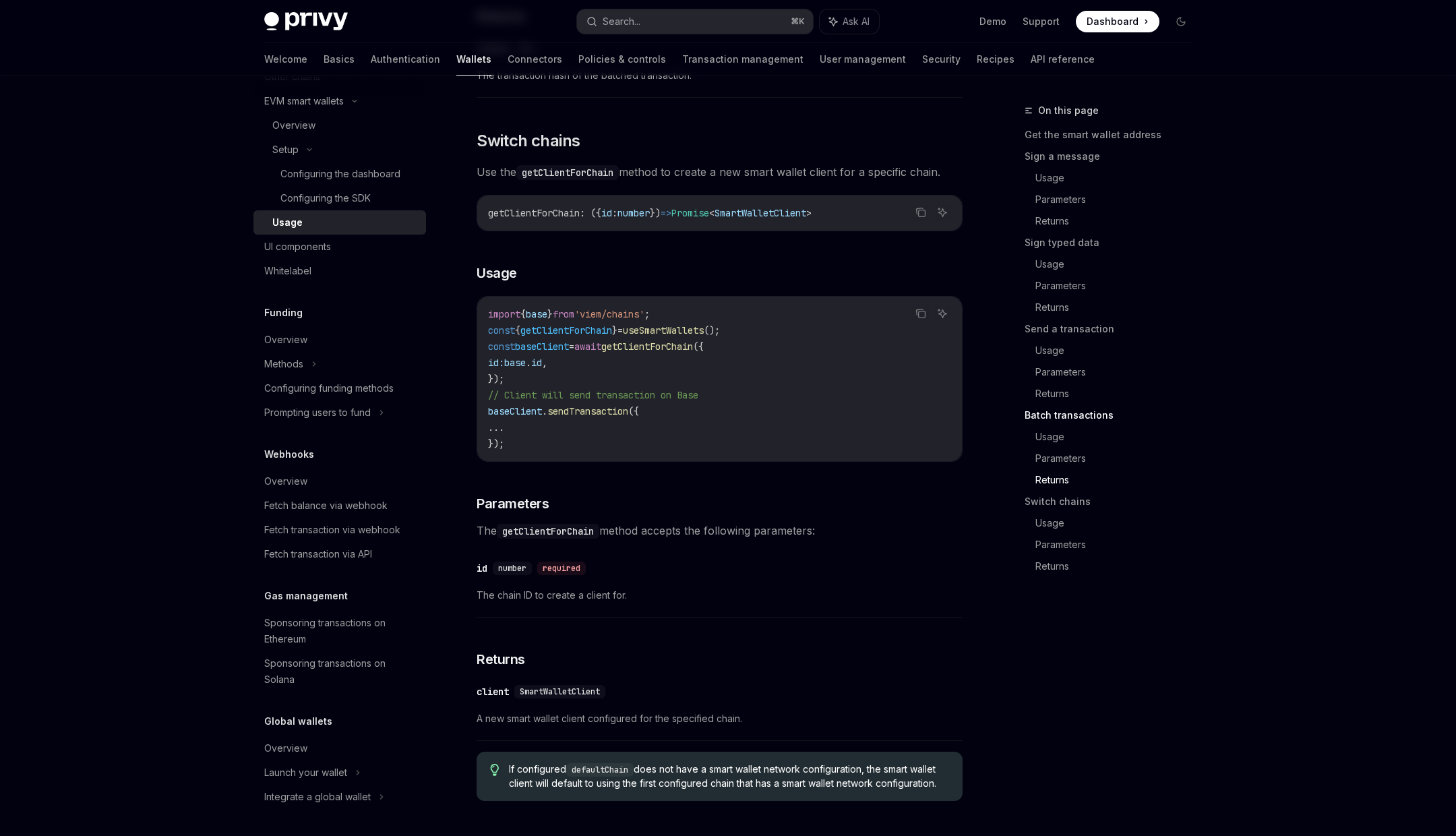
click at [527, 418] on span "baseClient" at bounding box center [515, 411] width 54 height 13
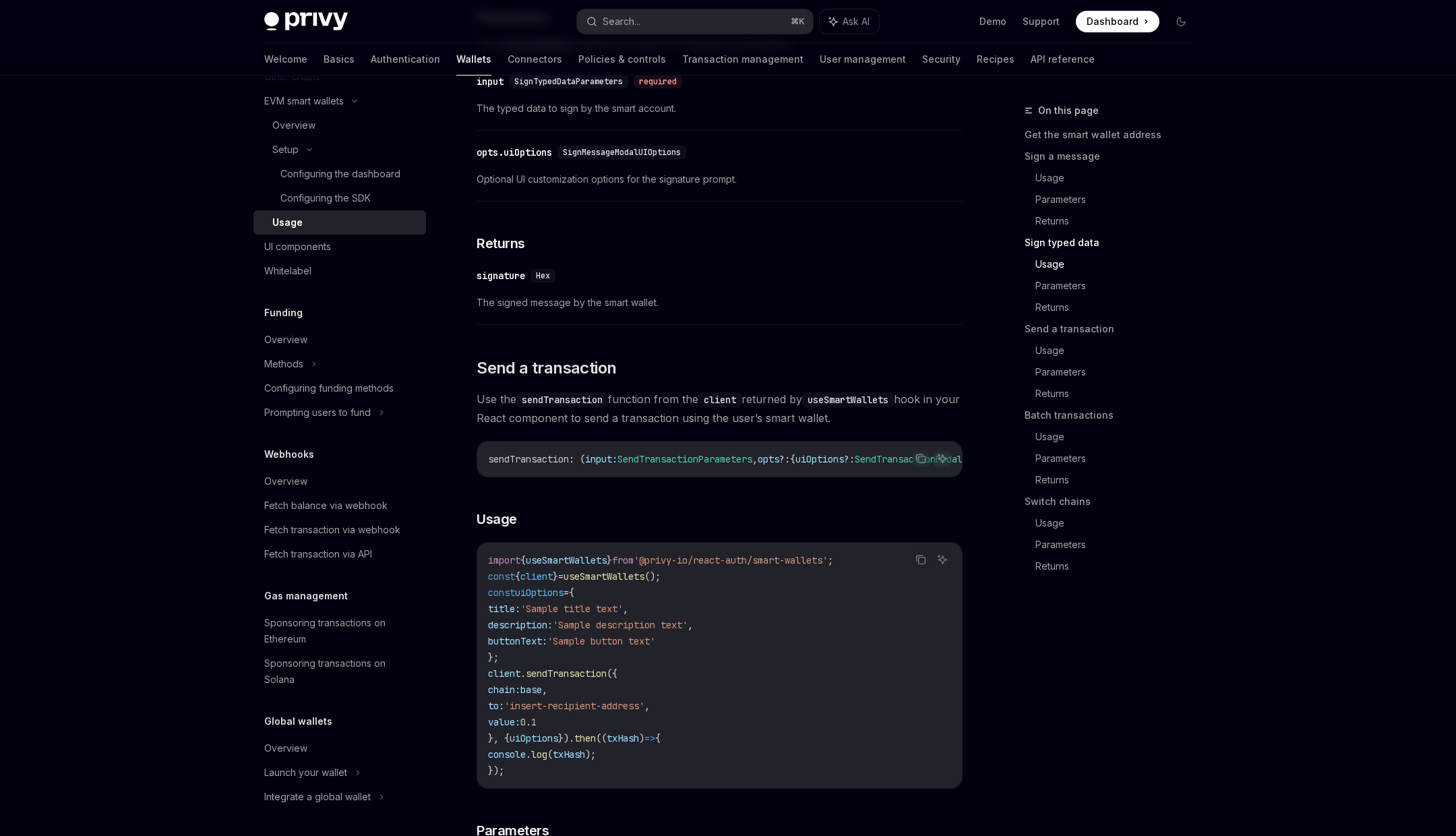
scroll to position [1451, 0]
